Goal: Check status: Check status

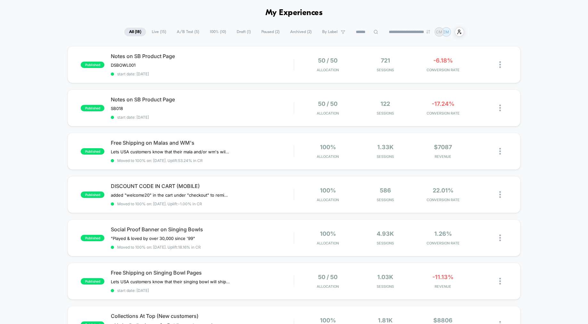
scroll to position [22, 0]
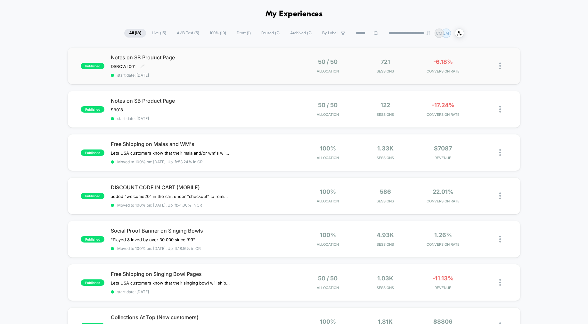
click at [259, 75] on span "start date: [DATE]" at bounding box center [202, 75] width 183 height 5
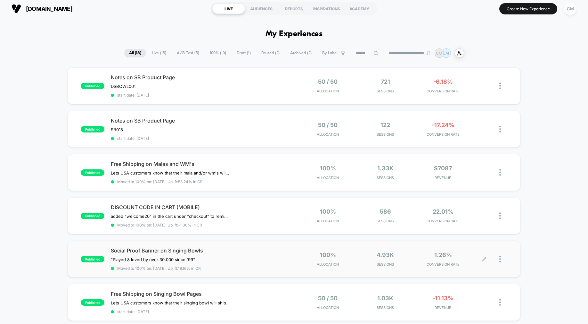
scroll to position [2, 0]
click at [182, 51] on span "A/B Test ( 5 )" at bounding box center [188, 53] width 32 height 9
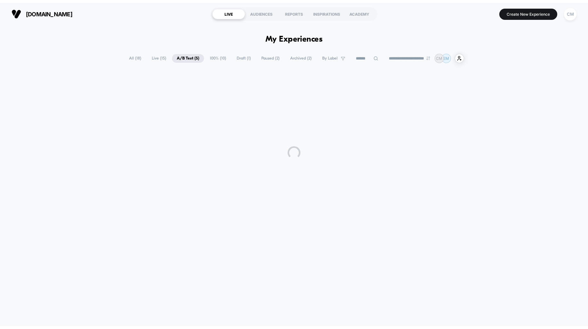
scroll to position [0, 0]
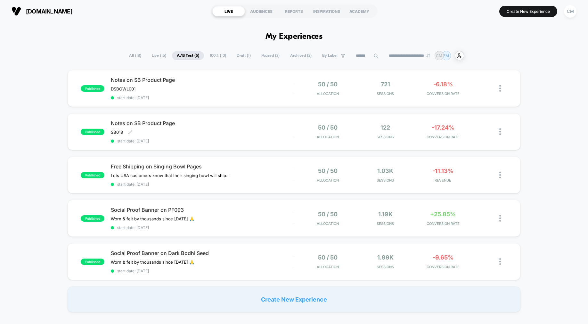
click at [271, 138] on span "start date: [DATE]" at bounding box center [202, 140] width 183 height 5
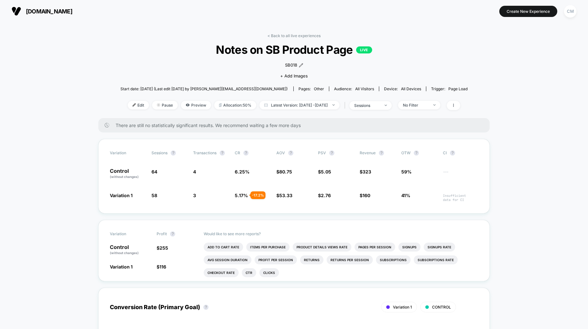
click at [283, 37] on link "< Back to all live experiences" at bounding box center [293, 35] width 53 height 5
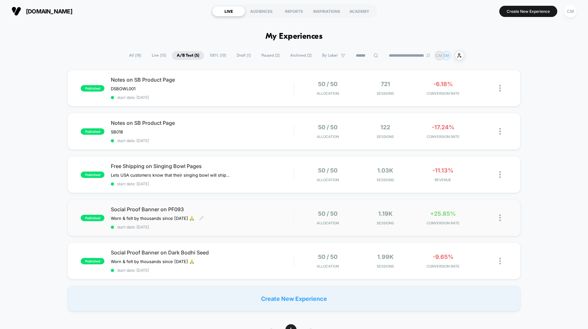
click at [229, 219] on div "Worn & felt by thousands since [DATE] 🙏 Click to edit experience details Worn &…" at bounding box center [175, 218] width 128 height 5
